Goal: Information Seeking & Learning: Find specific fact

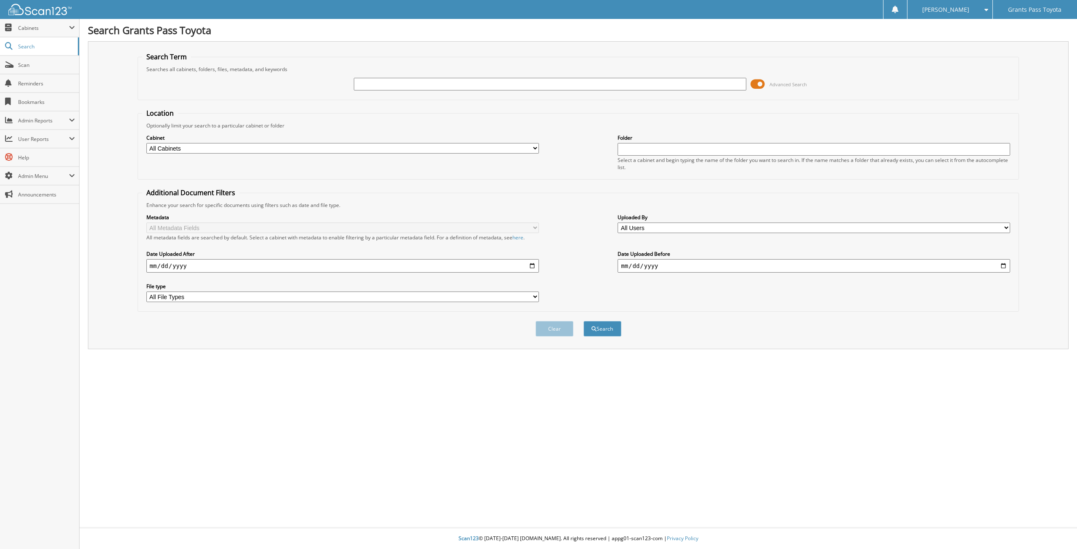
click at [389, 75] on div "Advanced Search" at bounding box center [578, 84] width 872 height 23
click at [388, 79] on input "text" at bounding box center [550, 84] width 392 height 13
paste input "[US_VEHICLE_IDENTIFICATION_NUMBER]"
type input "[US_VEHICLE_IDENTIFICATION_NUMBER]"
click at [583, 321] on button "Search" at bounding box center [602, 329] width 38 height 16
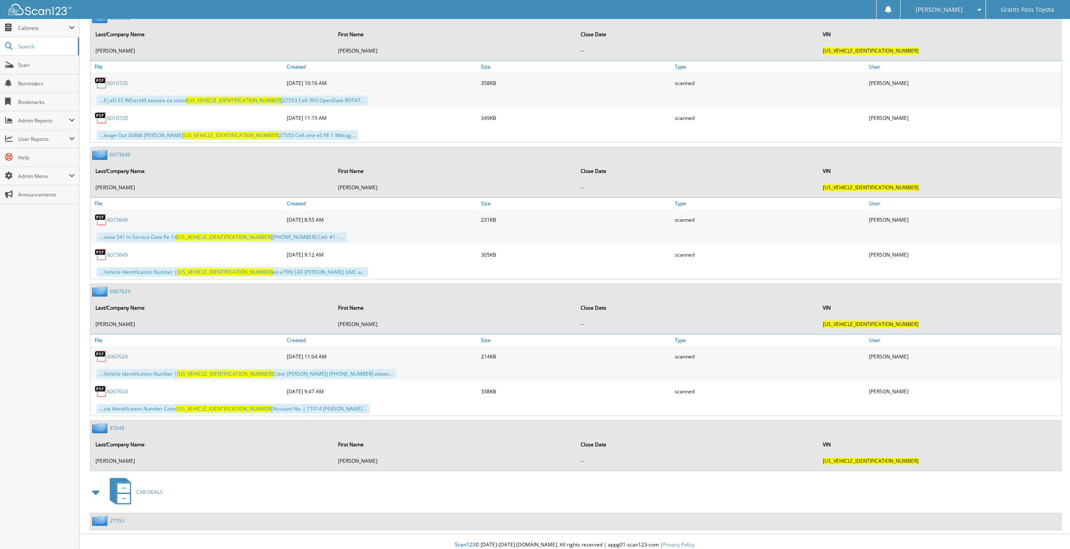
scroll to position [1441, 0]
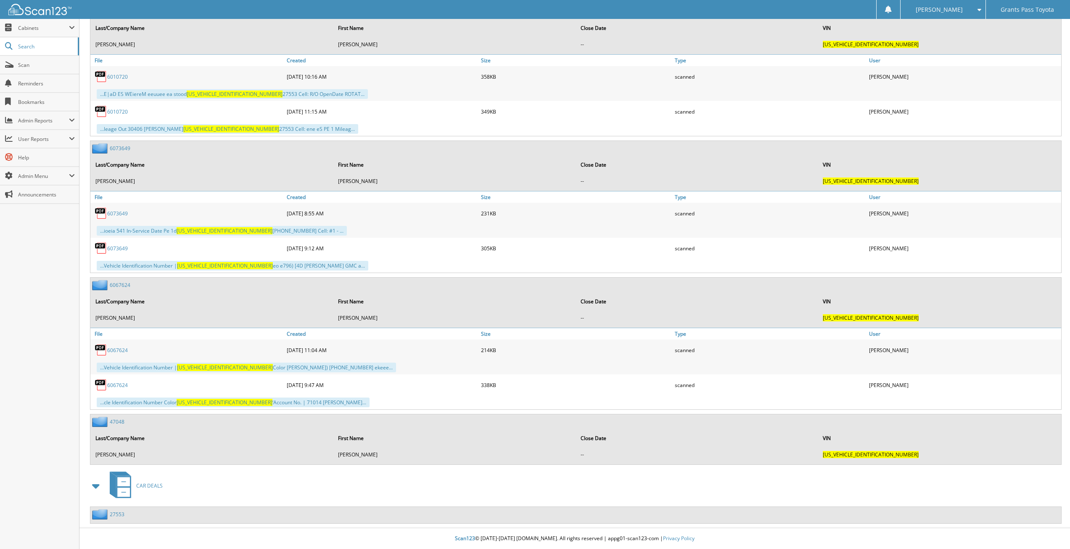
click at [121, 512] on link "27553" at bounding box center [117, 514] width 15 height 7
